Goal: Find contact information: Find contact information

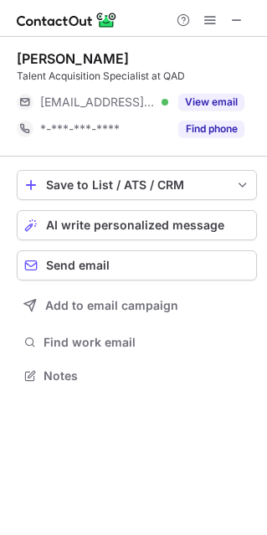
scroll to position [363, 267]
click at [136, 131] on div "*-***-***-****" at bounding box center [104, 128] width 128 height 15
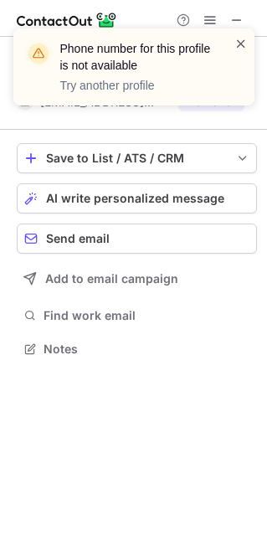
click at [240, 42] on span at bounding box center [240, 43] width 13 height 17
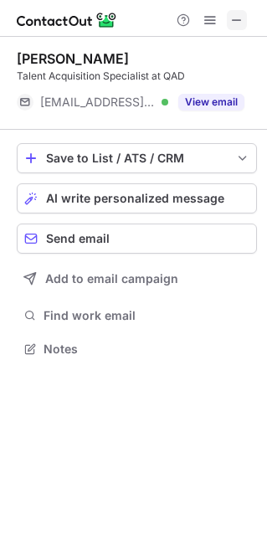
click at [239, 21] on span at bounding box center [236, 19] width 13 height 13
